Goal: Information Seeking & Learning: Learn about a topic

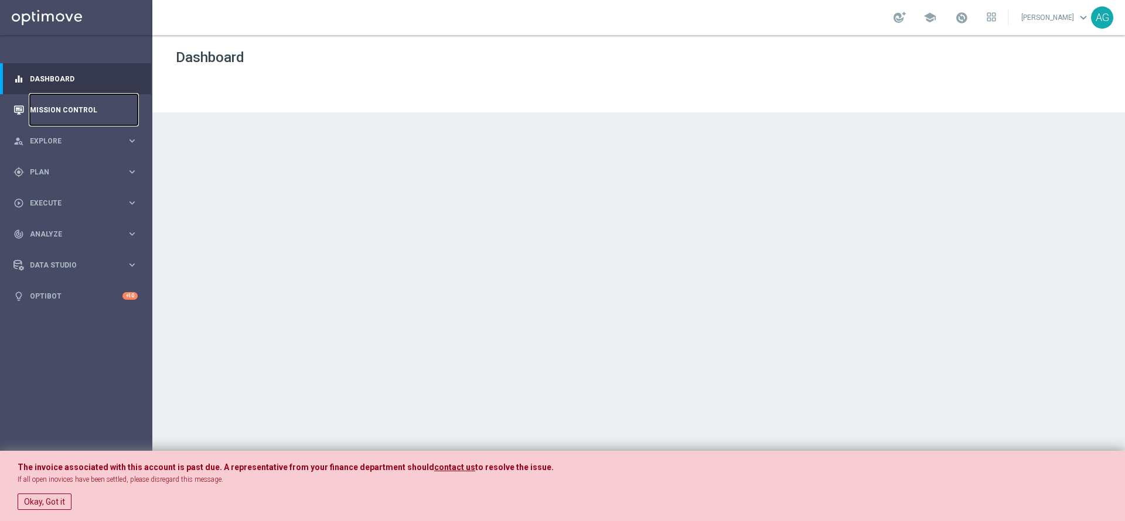
click at [60, 117] on link "Mission Control" at bounding box center [84, 109] width 108 height 31
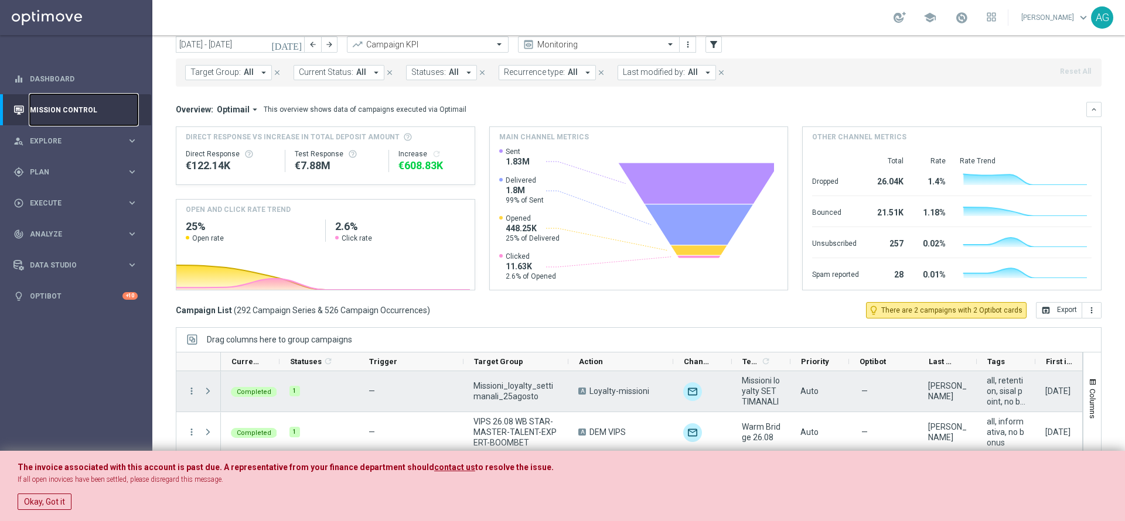
scroll to position [64, 0]
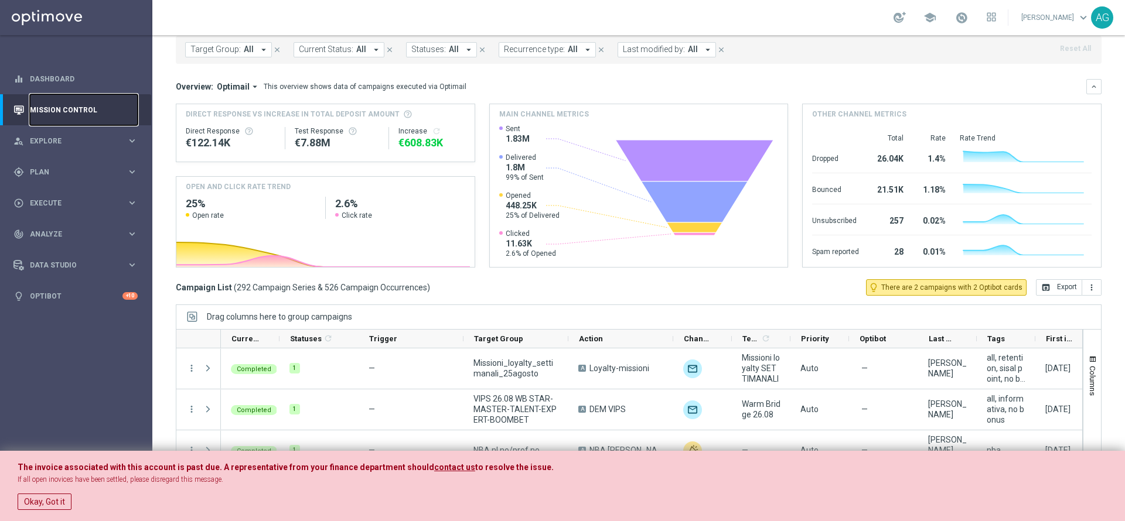
click at [47, 102] on link "Mission Control" at bounding box center [84, 109] width 108 height 31
click at [39, 499] on button "Okay, Got it" at bounding box center [45, 502] width 54 height 16
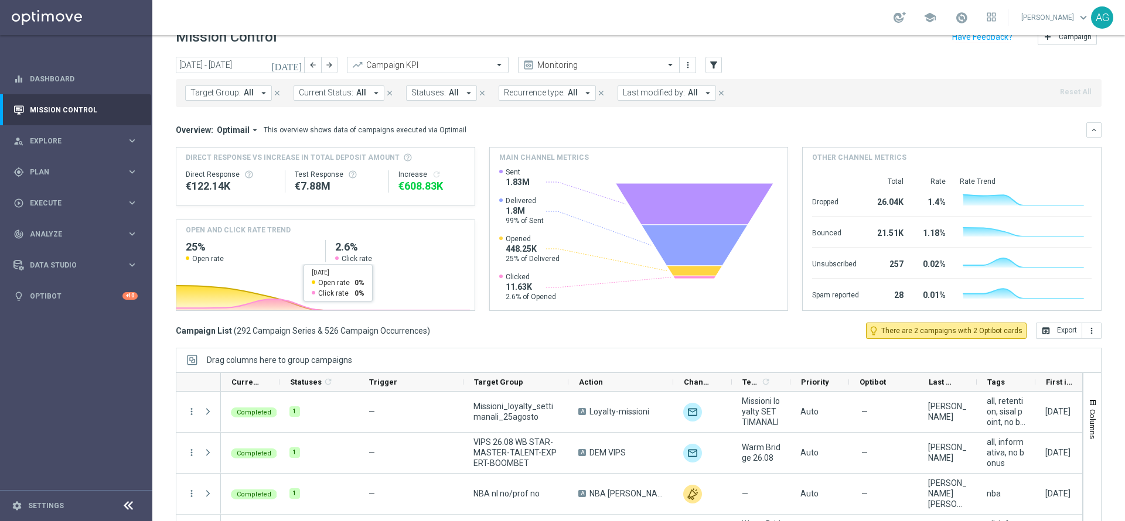
scroll to position [0, 0]
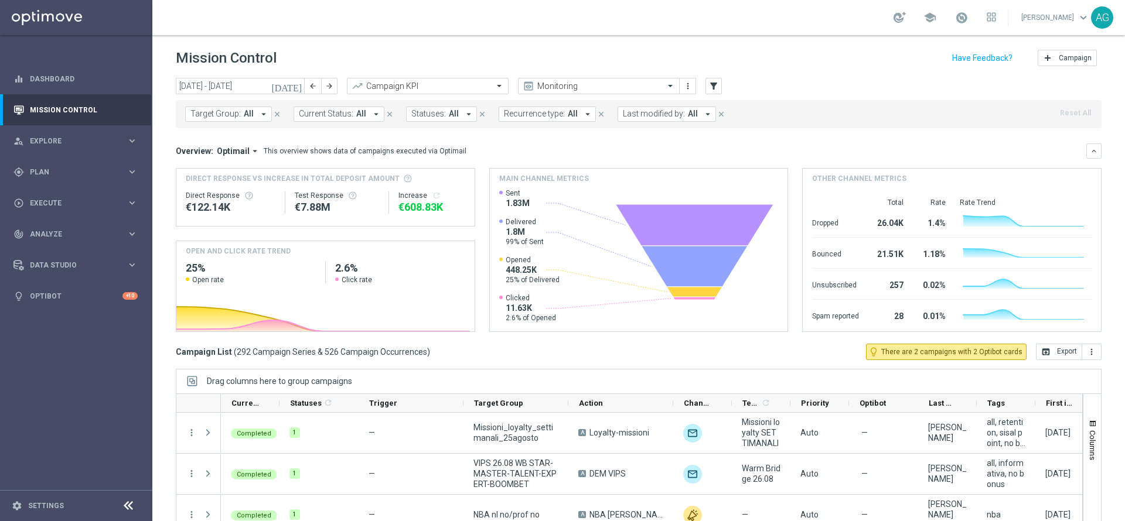
click at [659, 114] on span "Last modified by:" at bounding box center [654, 114] width 62 height 10
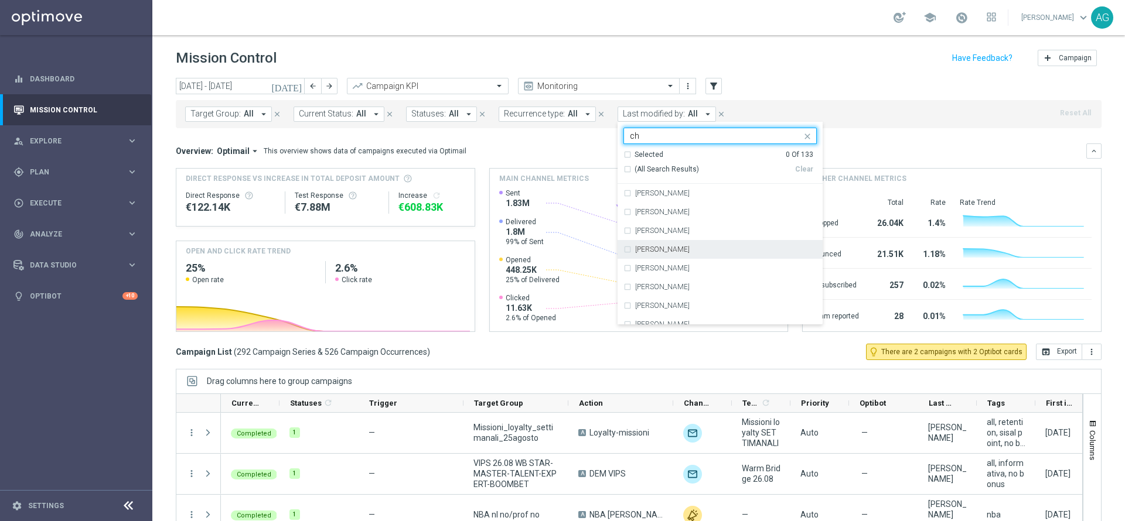
click at [668, 251] on label "[PERSON_NAME]" at bounding box center [662, 249] width 54 height 7
type input "ch"
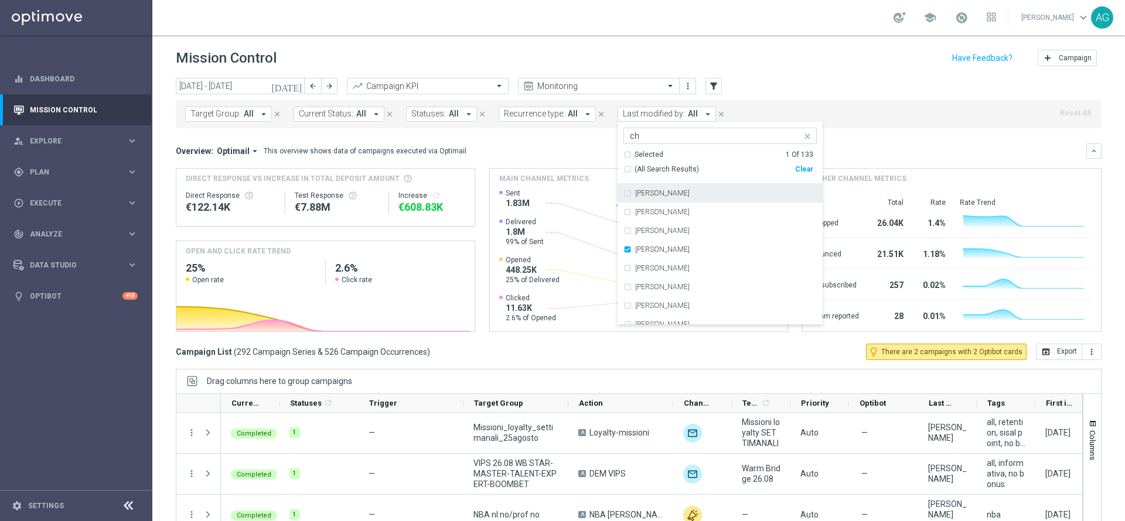
click at [868, 94] on div "[DATE] [DATE] - [DATE] arrow_back arrow_forward Campaign KPI trending_up Monito…" at bounding box center [639, 87] width 926 height 18
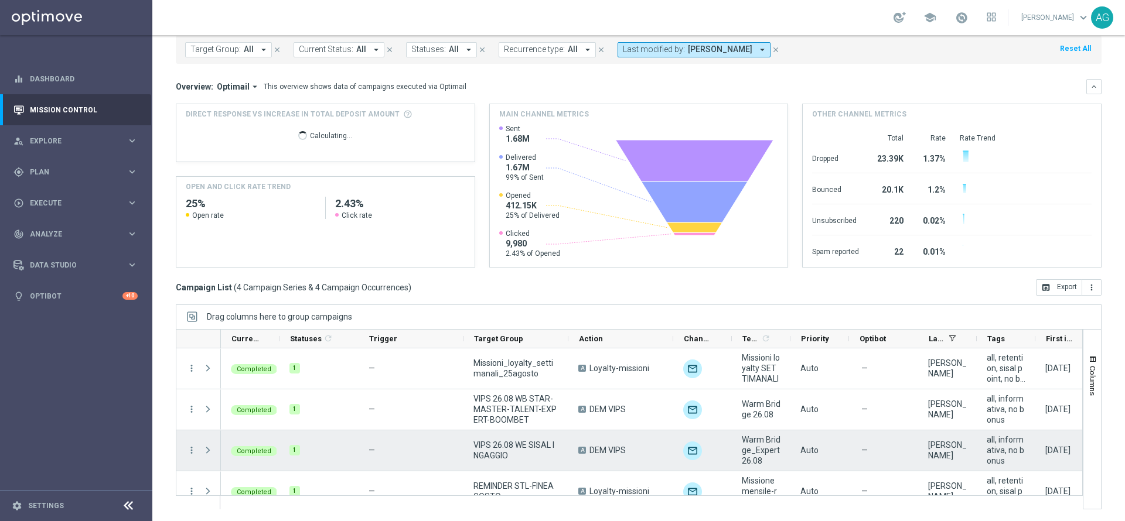
scroll to position [17, 0]
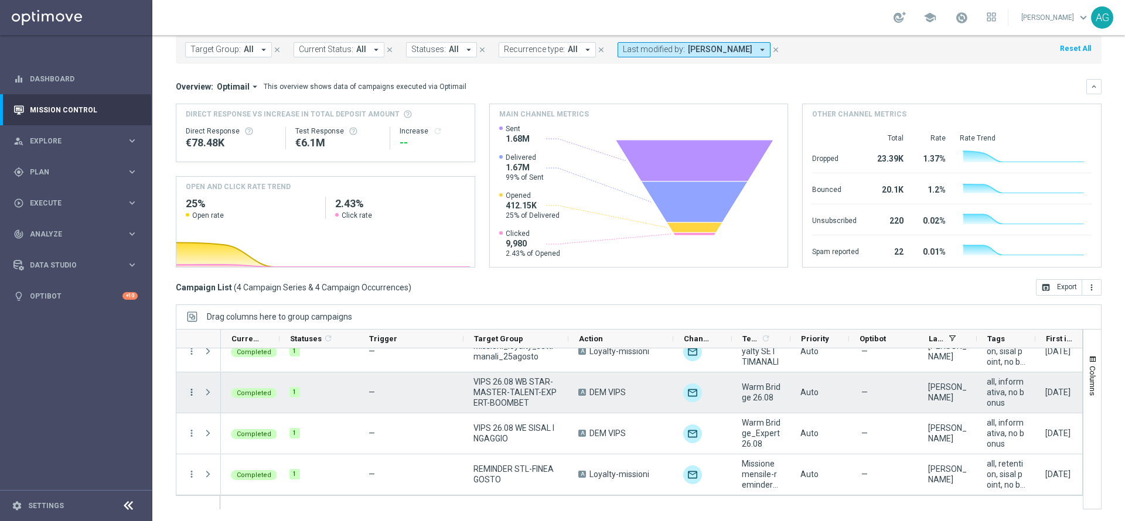
click at [192, 391] on icon "more_vert" at bounding box center [191, 392] width 11 height 11
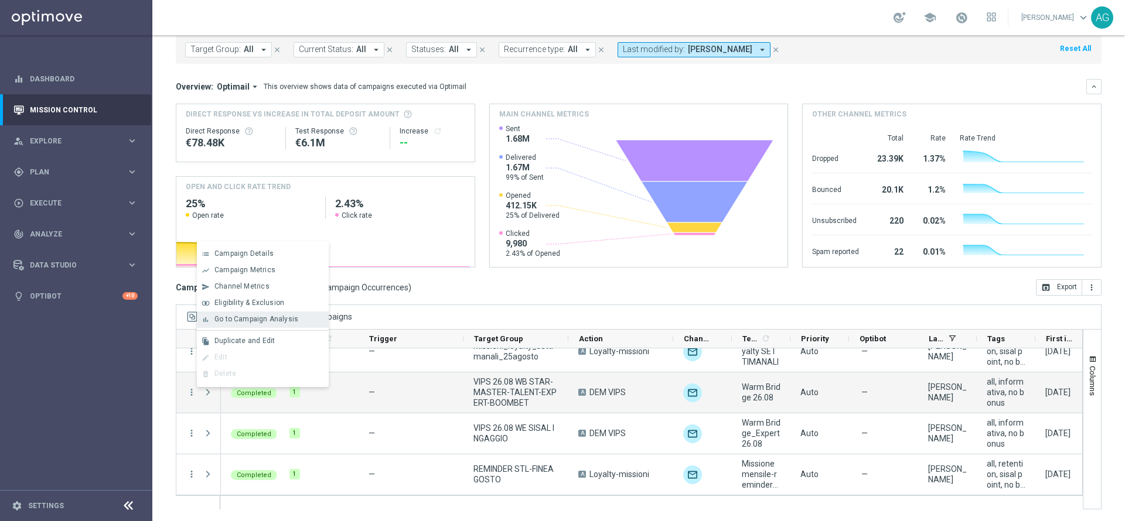
click at [271, 325] on div "bar_chart Go to Campaign Analysis" at bounding box center [263, 320] width 132 height 16
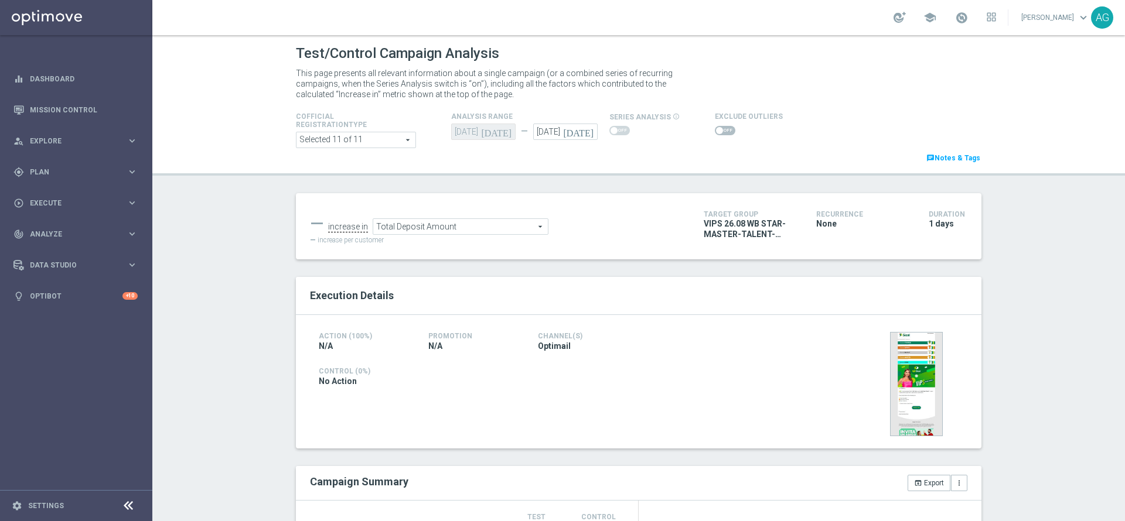
click at [661, 137] on div at bounding box center [644, 130] width 70 height 13
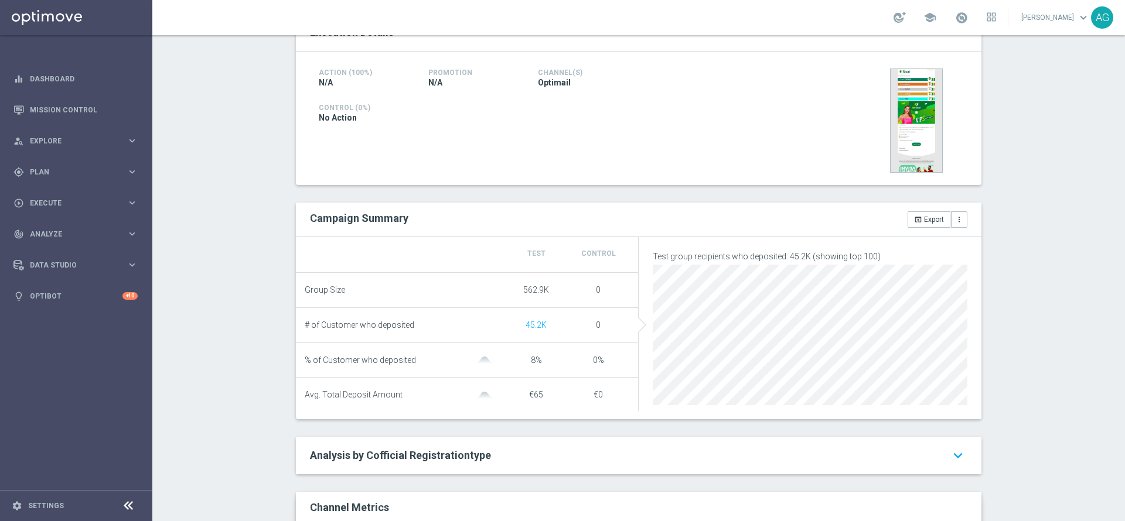
scroll to position [499, 0]
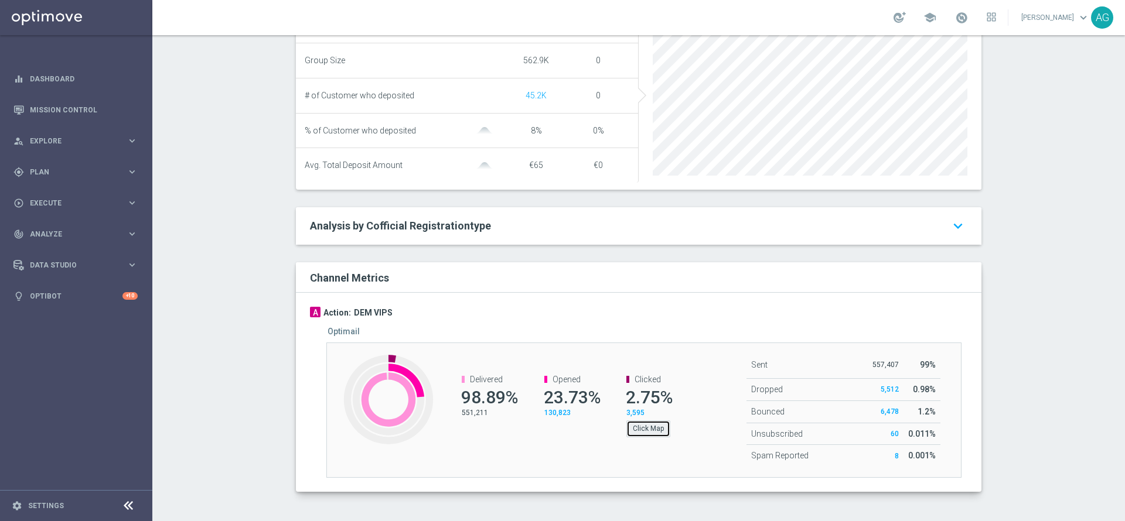
click at [641, 426] on button "Click Map" at bounding box center [648, 429] width 44 height 16
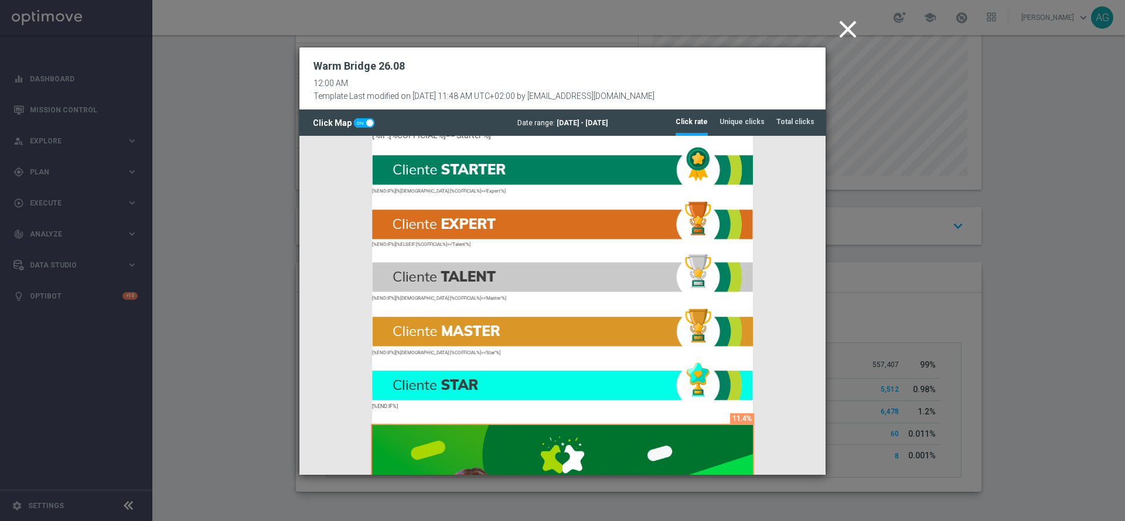
scroll to position [0, 0]
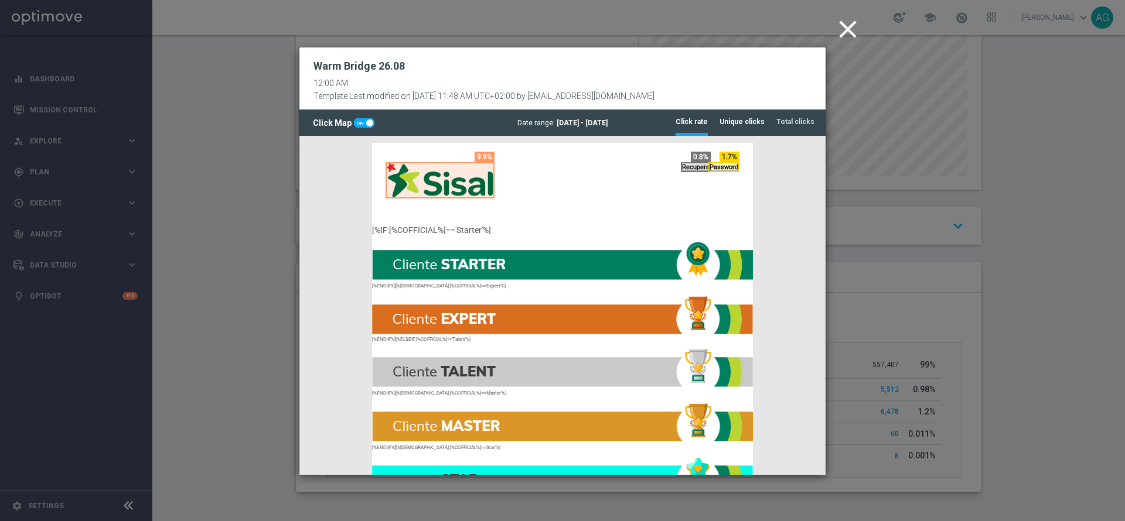
click at [754, 113] on li "Unique clicks" at bounding box center [742, 122] width 45 height 25
click at [781, 122] on tab-header "Total clicks" at bounding box center [795, 122] width 38 height 10
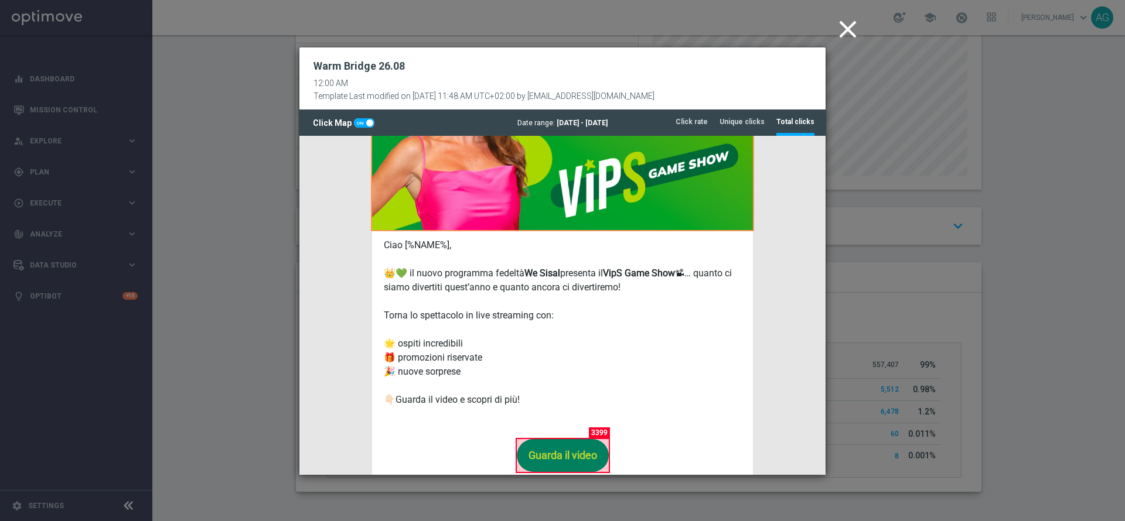
scroll to position [527, 0]
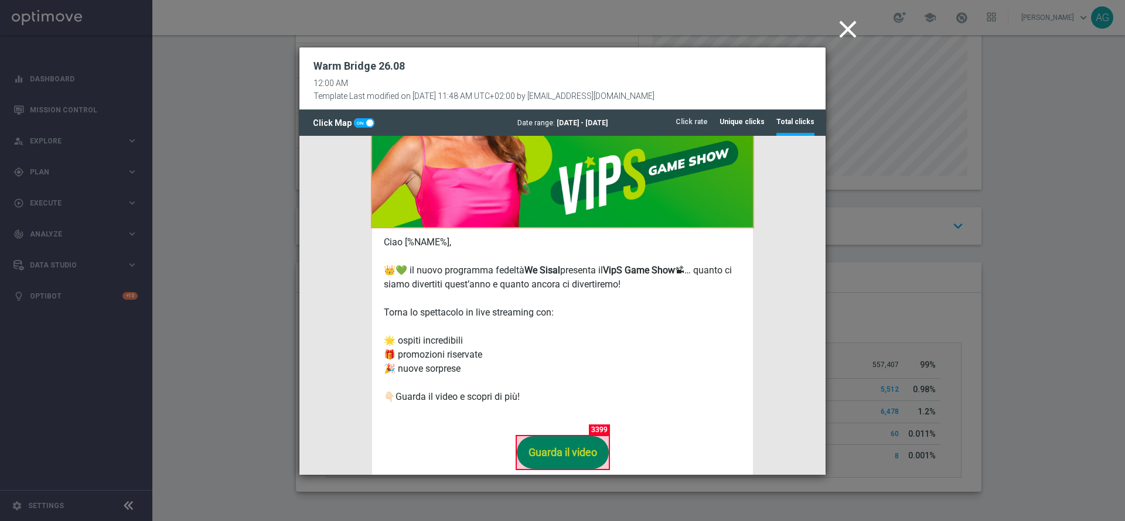
click at [742, 116] on li "Unique clicks" at bounding box center [742, 122] width 45 height 25
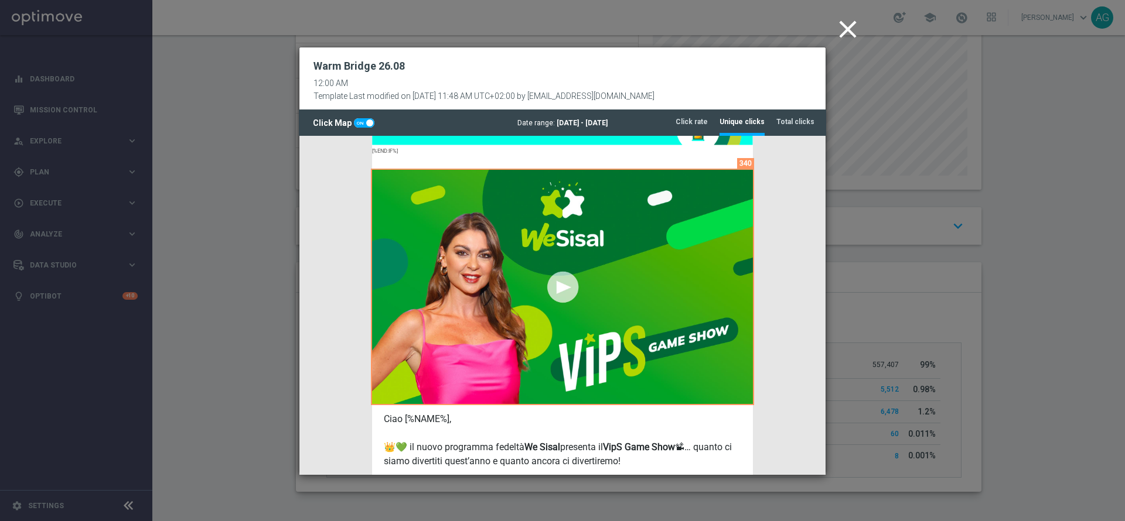
scroll to position [278, 0]
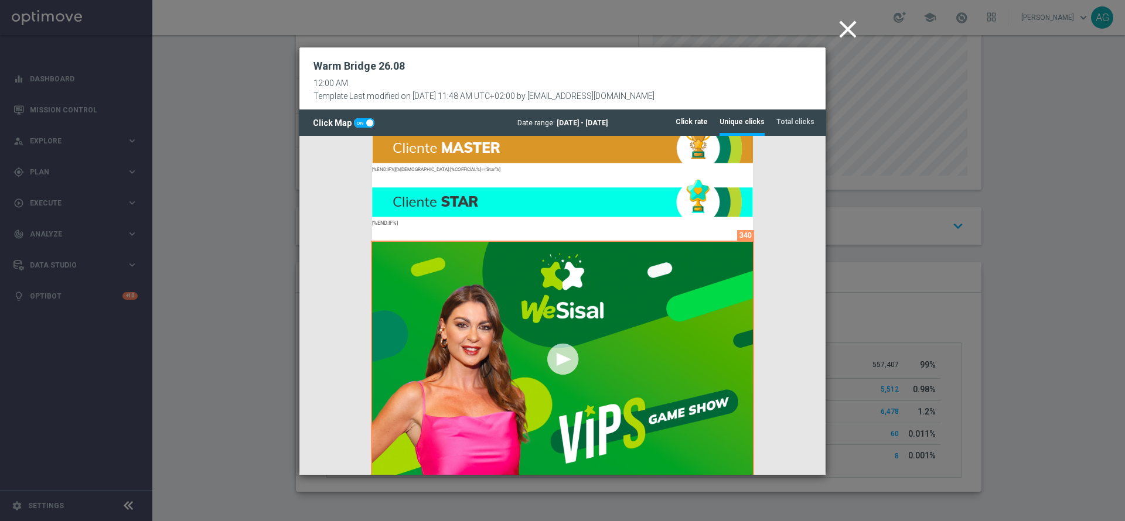
click at [701, 122] on tab-header "Click rate" at bounding box center [692, 122] width 32 height 10
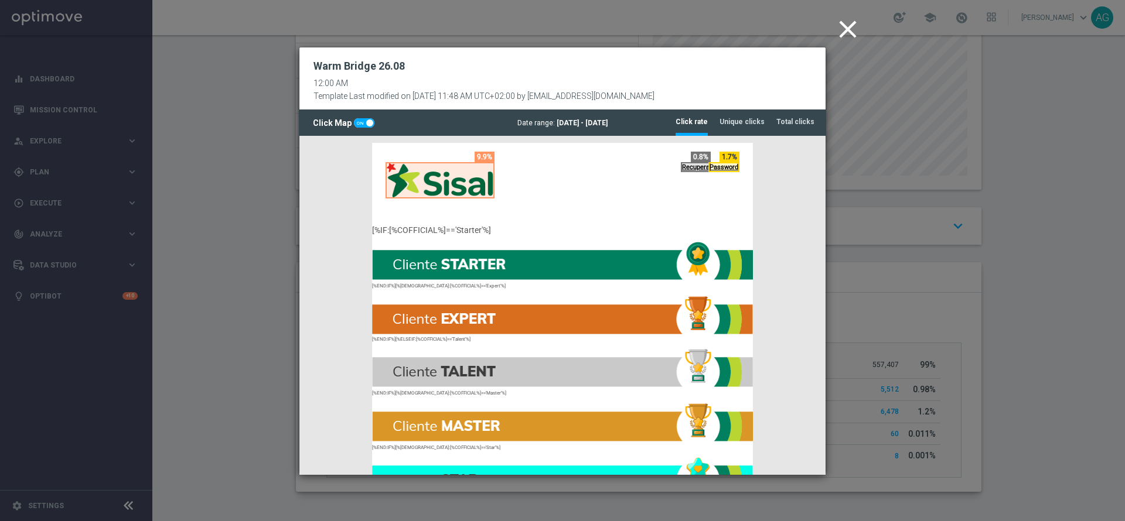
scroll to position [0, 0]
click at [846, 15] on icon "close" at bounding box center [847, 29] width 29 height 29
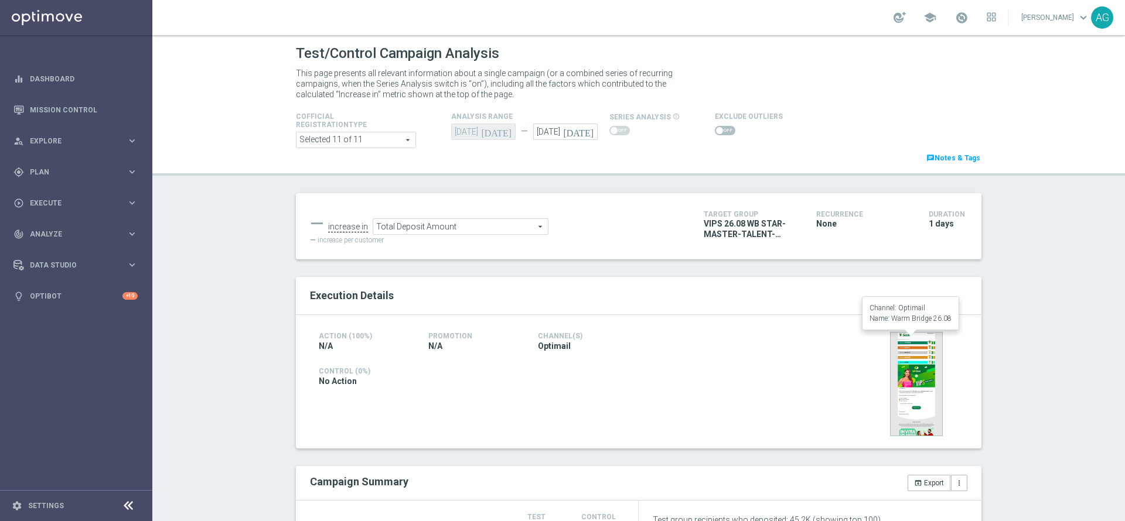
click at [905, 401] on img at bounding box center [916, 384] width 53 height 104
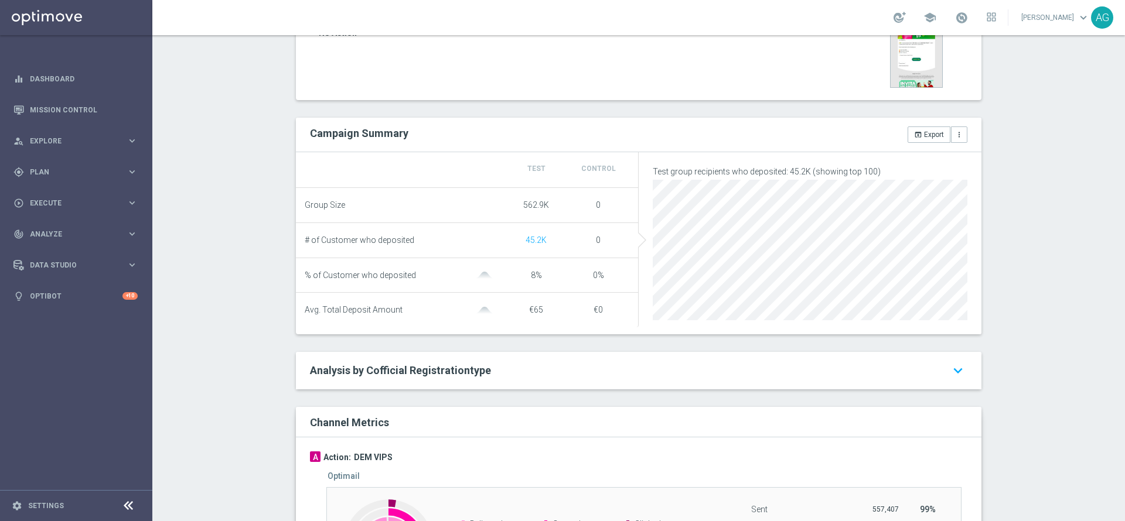
scroll to position [352, 0]
